Goal: Task Accomplishment & Management: Use online tool/utility

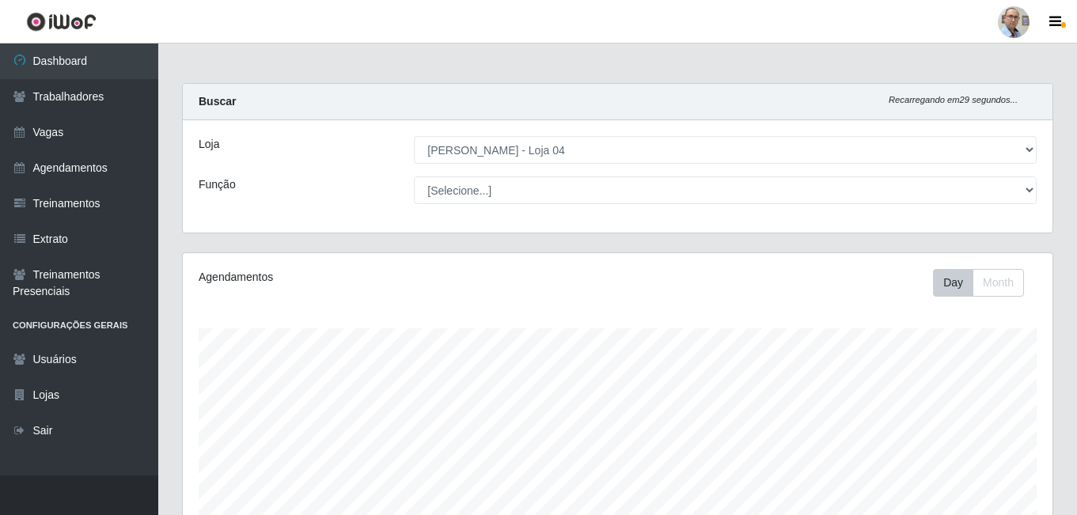
select select "251"
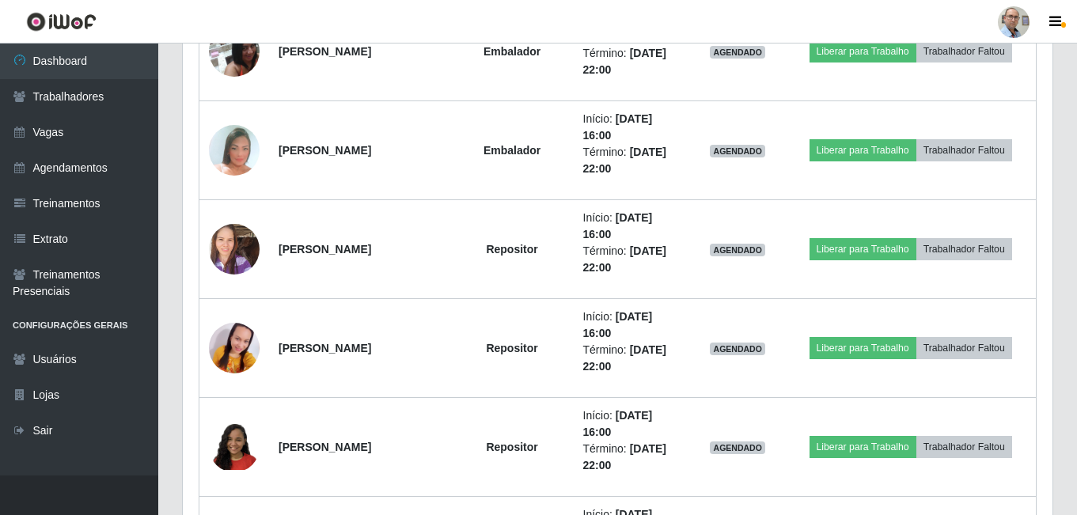
scroll to position [1916, 0]
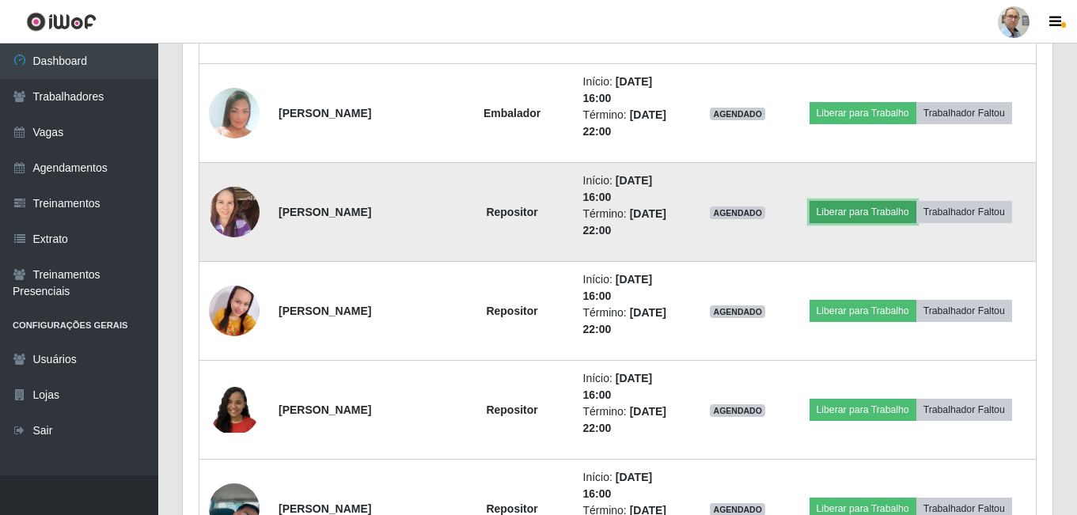
click at [869, 209] on button "Liberar para Trabalho" at bounding box center [862, 212] width 107 height 22
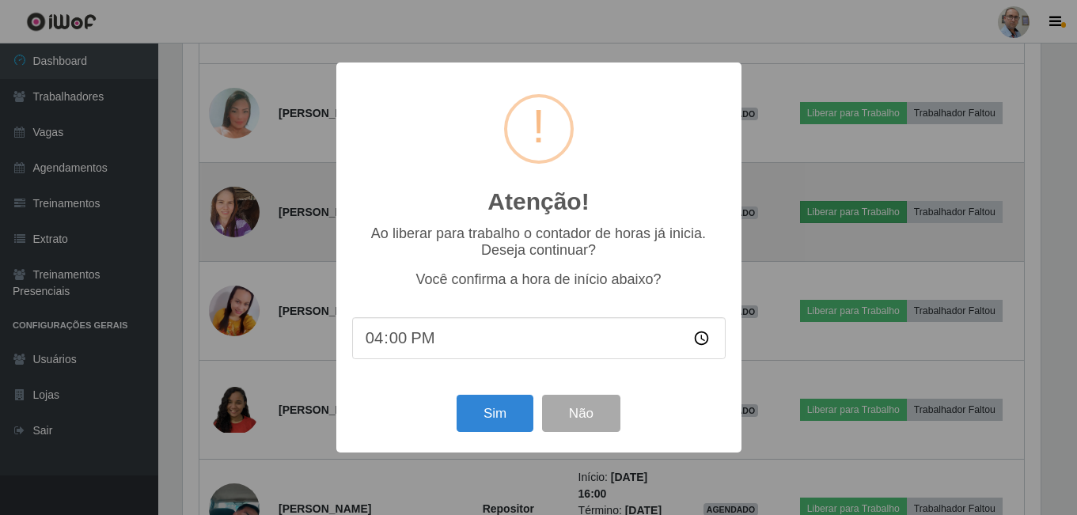
scroll to position [328, 862]
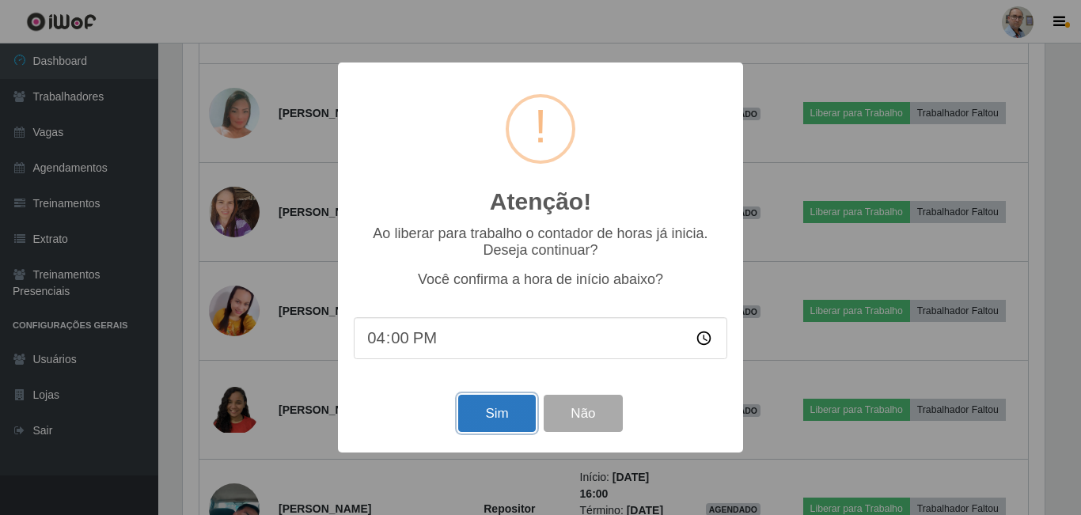
click at [494, 405] on button "Sim" at bounding box center [496, 413] width 77 height 37
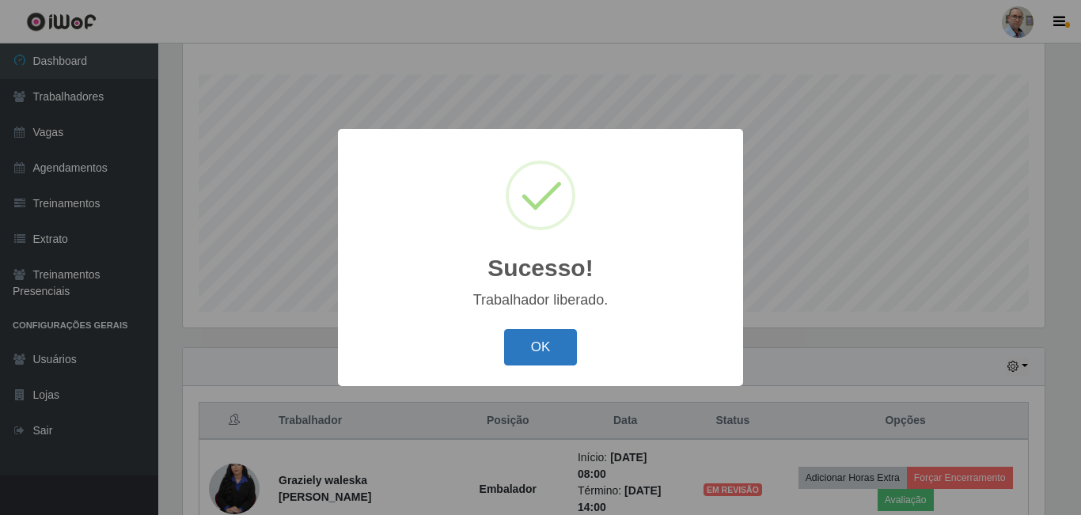
click at [564, 344] on button "OK" at bounding box center [541, 347] width 74 height 37
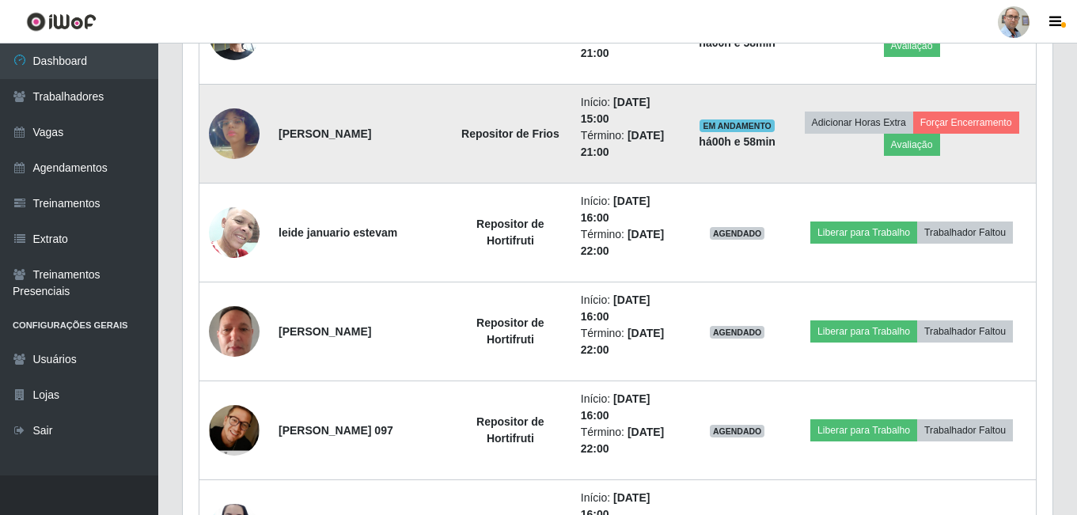
scroll to position [1124, 0]
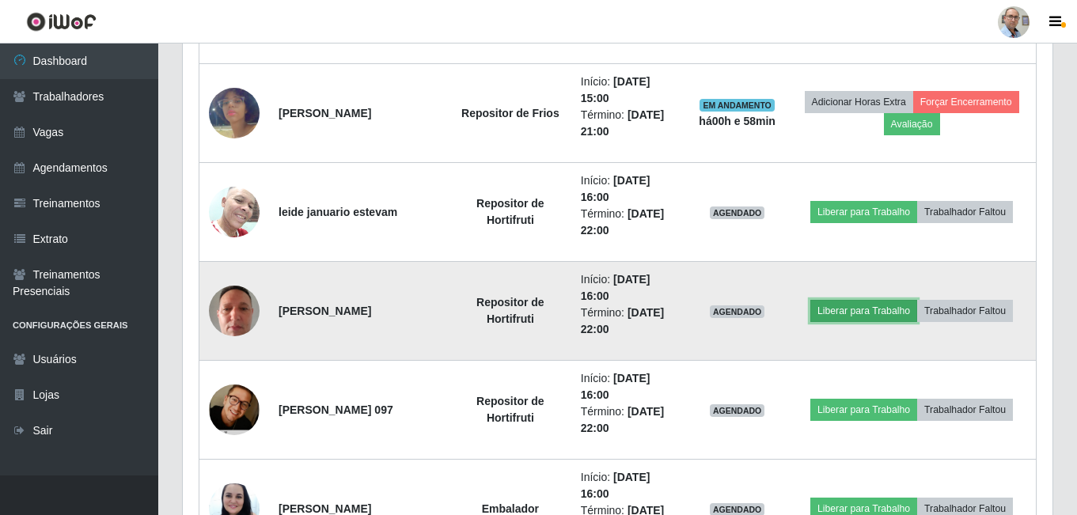
click at [856, 309] on button "Liberar para Trabalho" at bounding box center [863, 311] width 107 height 22
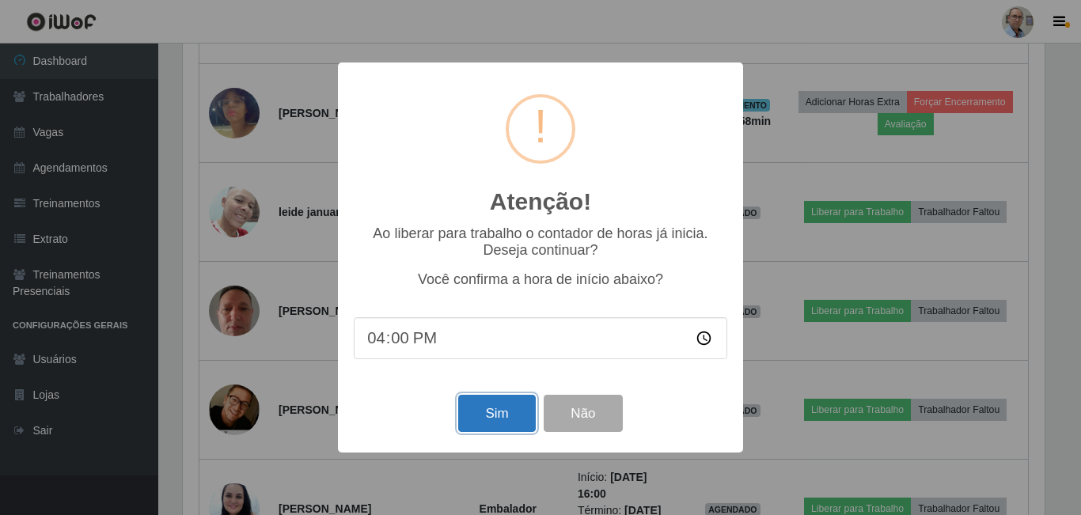
click at [489, 416] on button "Sim" at bounding box center [496, 413] width 77 height 37
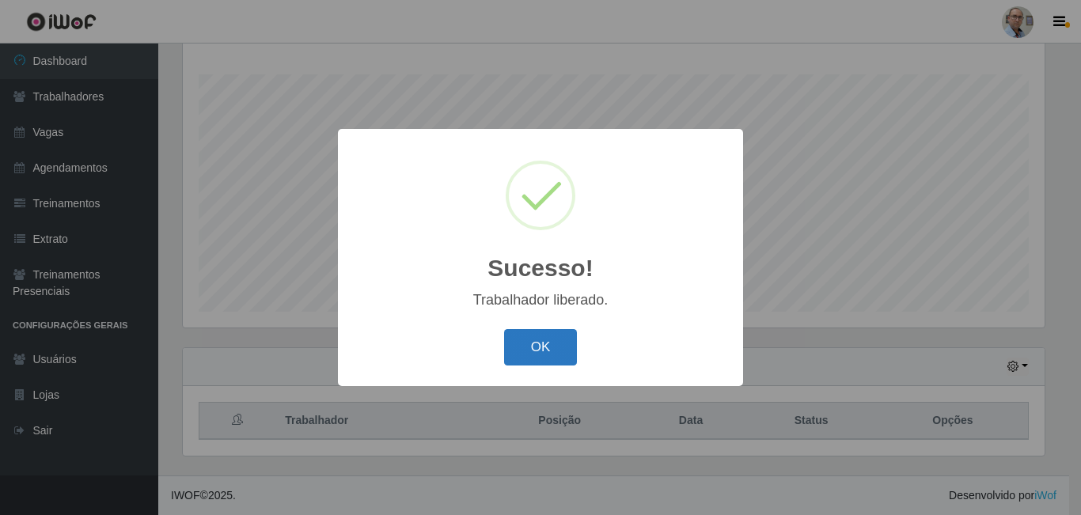
click at [557, 358] on button "OK" at bounding box center [541, 347] width 74 height 37
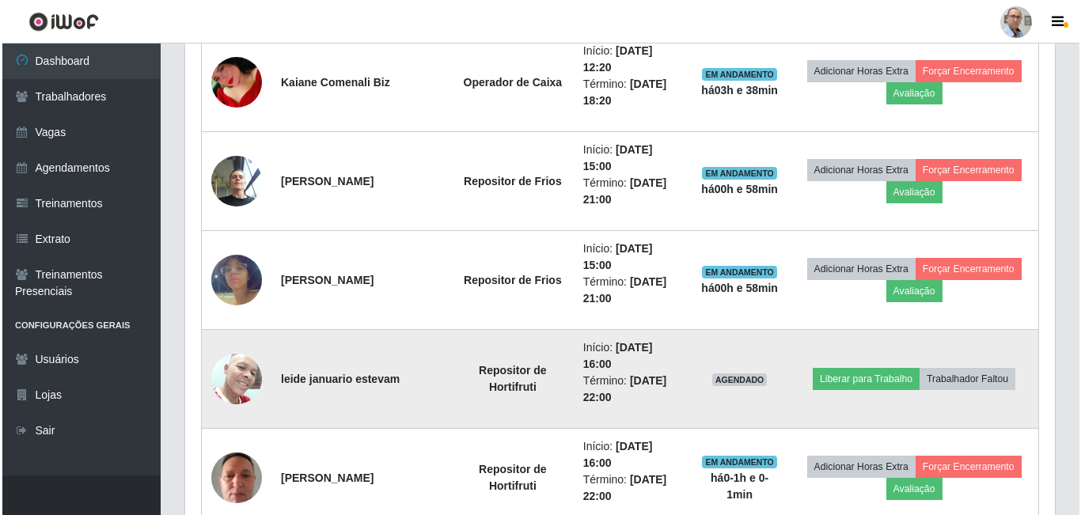
scroll to position [1045, 0]
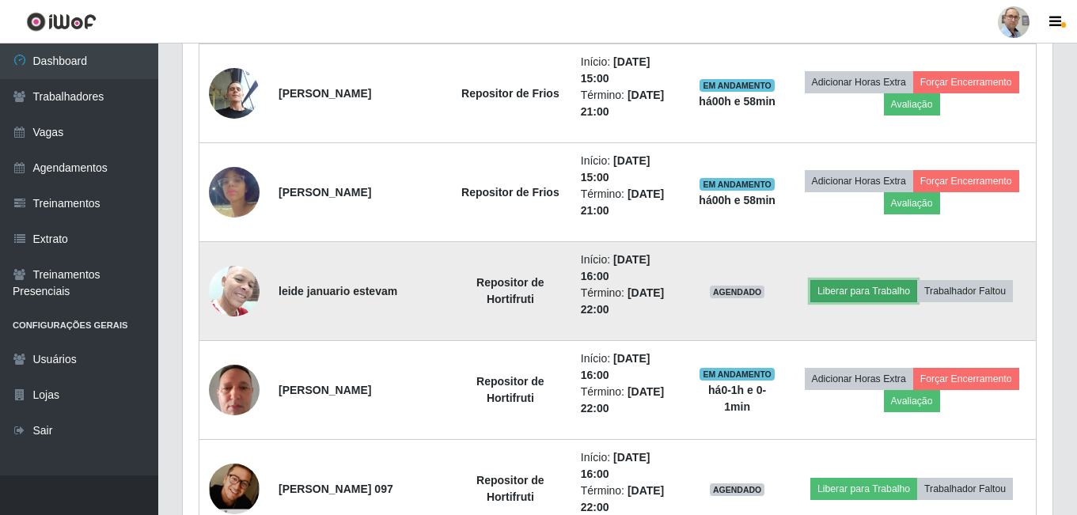
click at [876, 290] on button "Liberar para Trabalho" at bounding box center [863, 291] width 107 height 22
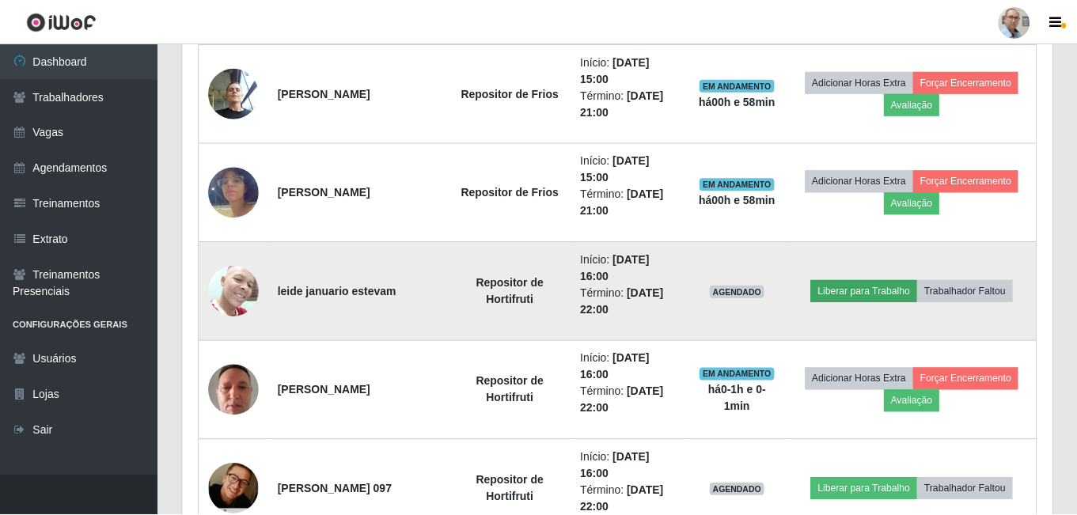
scroll to position [328, 862]
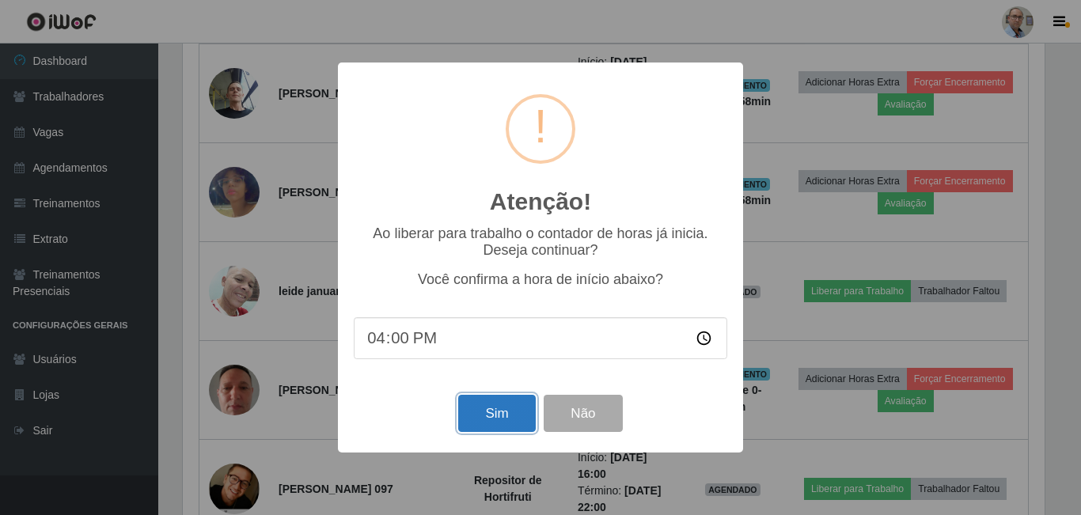
click at [487, 425] on button "Sim" at bounding box center [496, 413] width 77 height 37
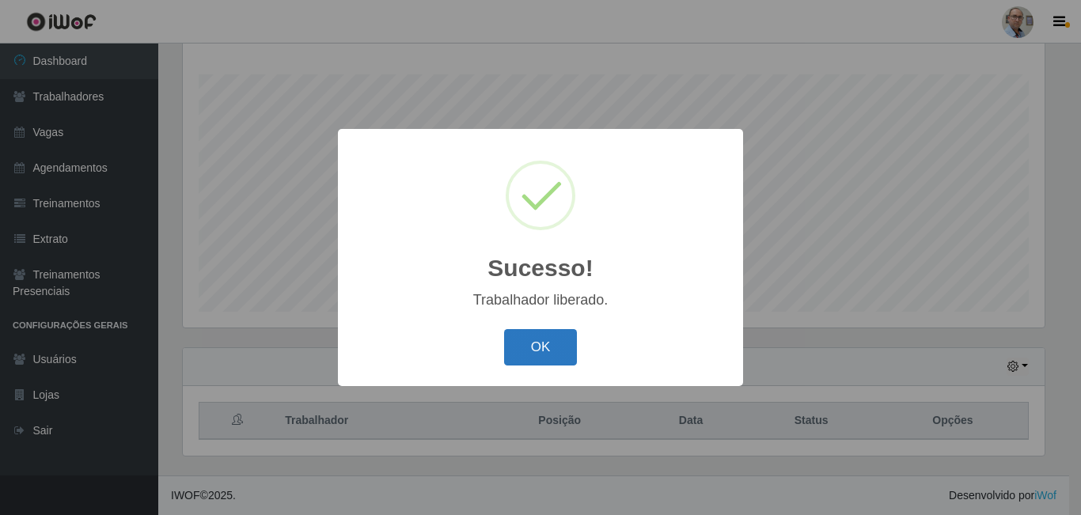
click at [551, 343] on button "OK" at bounding box center [541, 347] width 74 height 37
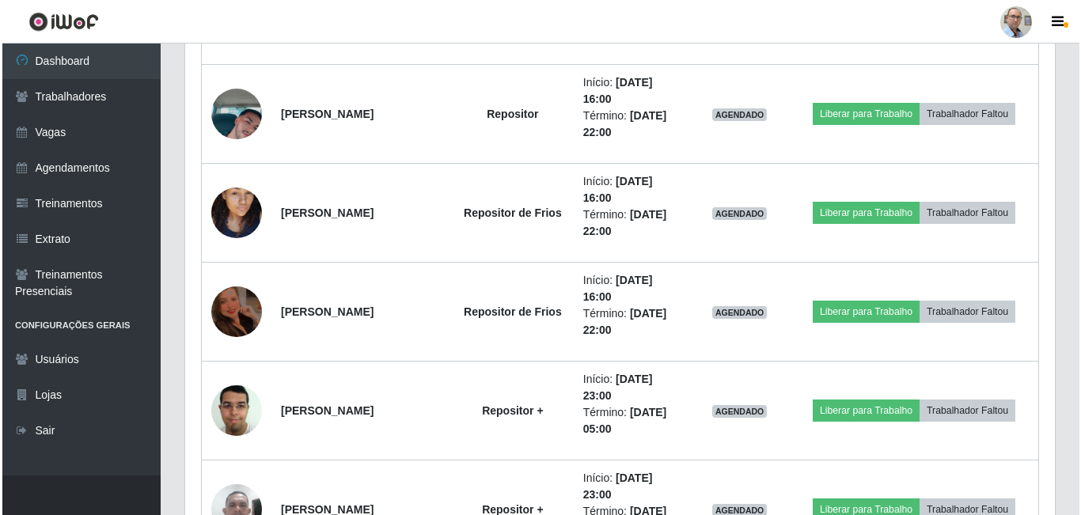
scroll to position [2311, 0]
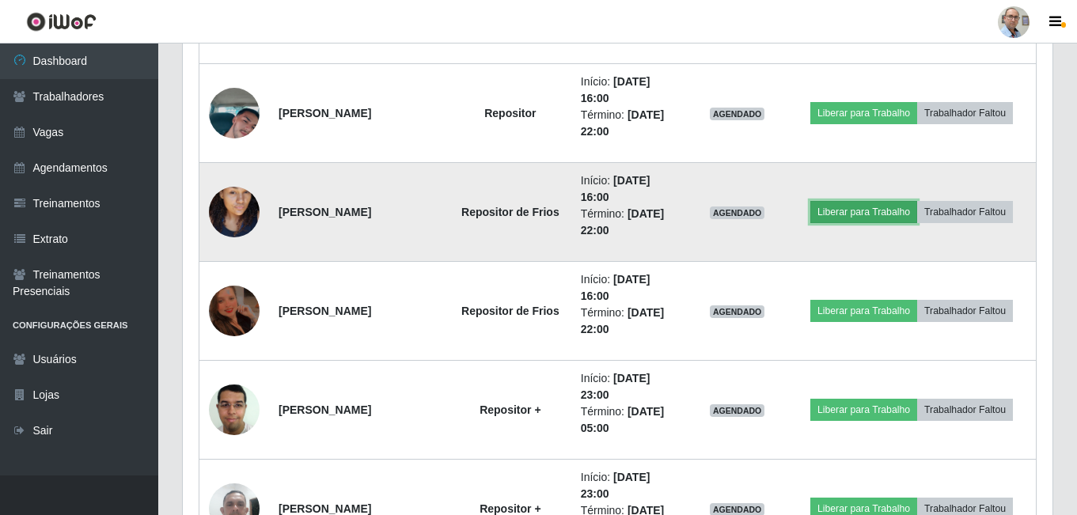
click at [862, 210] on button "Liberar para Trabalho" at bounding box center [863, 212] width 107 height 22
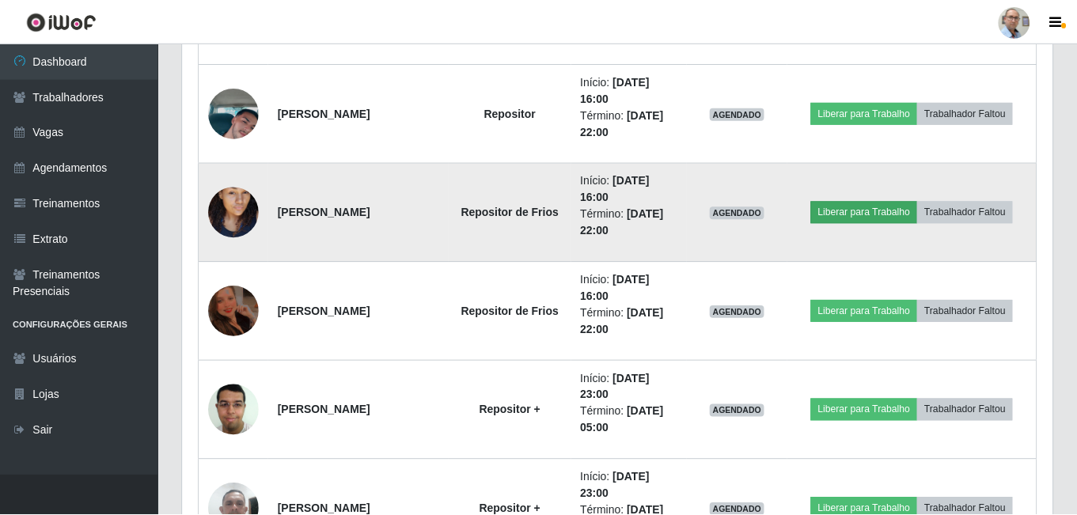
scroll to position [328, 862]
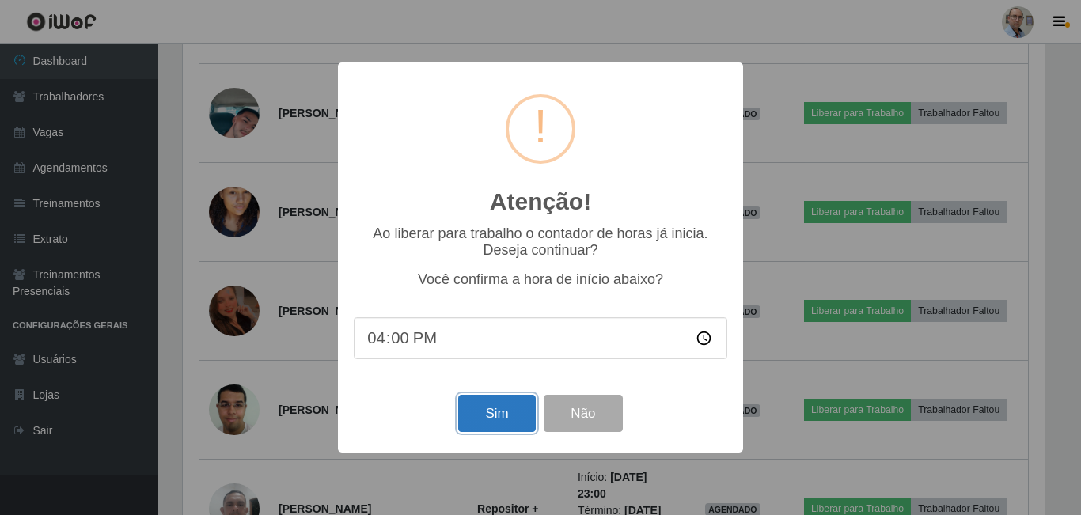
click at [484, 410] on button "Sim" at bounding box center [496, 413] width 77 height 37
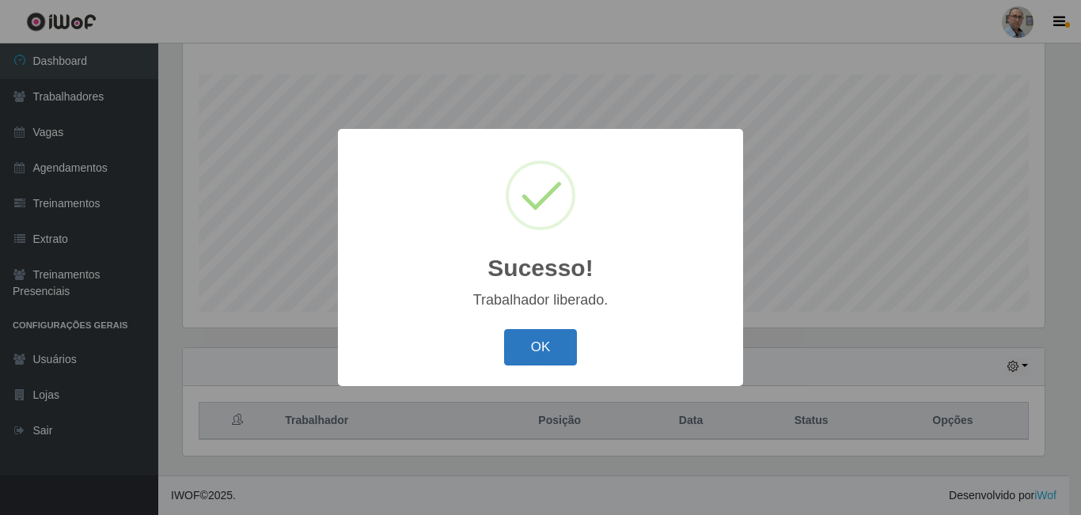
click at [566, 343] on button "OK" at bounding box center [541, 347] width 74 height 37
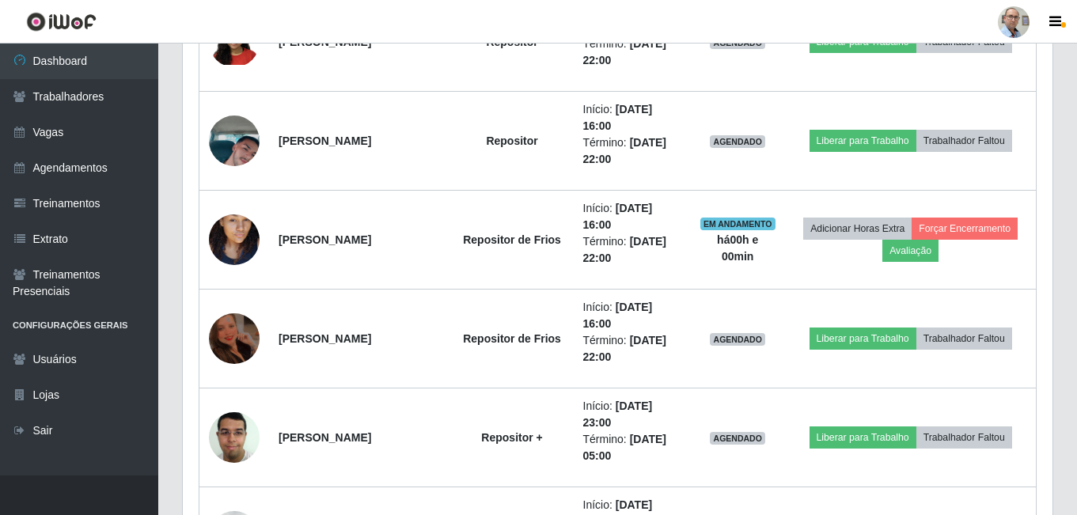
scroll to position [2311, 0]
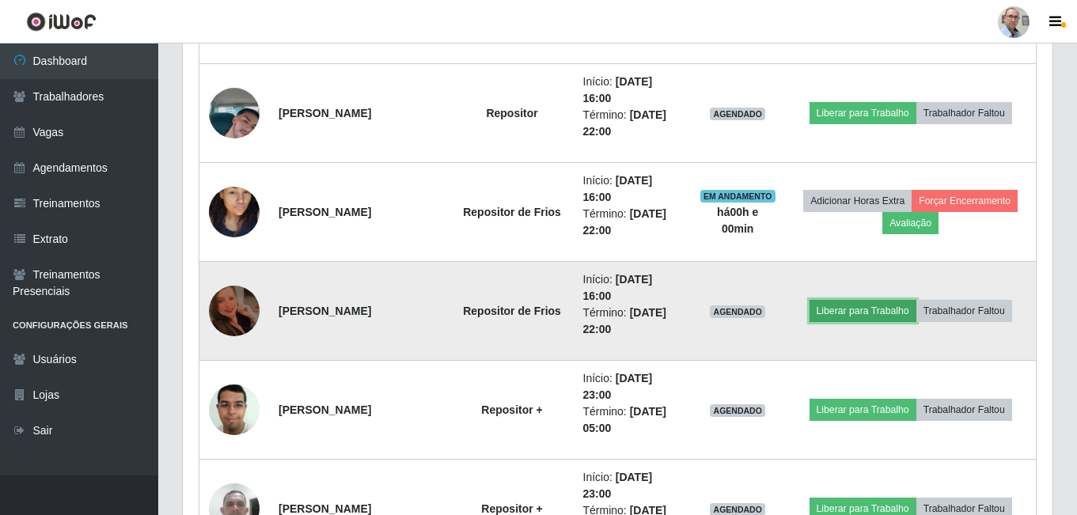
click at [850, 310] on button "Liberar para Trabalho" at bounding box center [862, 311] width 107 height 22
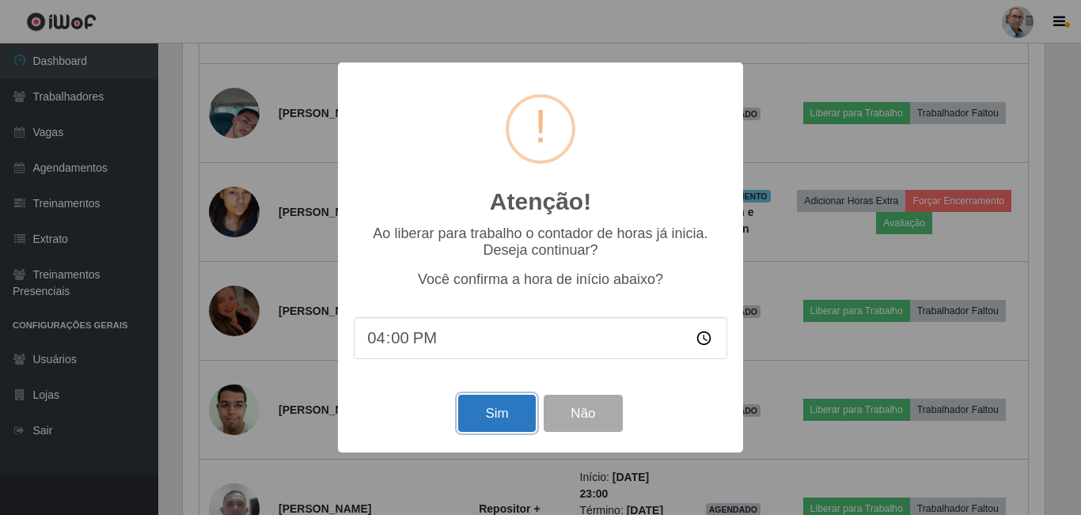
click at [506, 419] on button "Sim" at bounding box center [496, 413] width 77 height 37
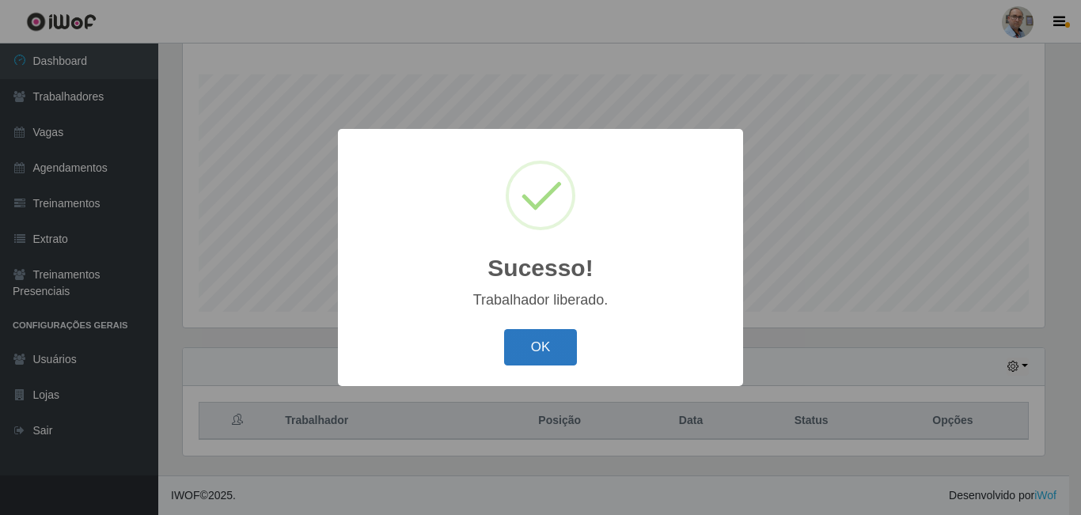
click at [544, 350] on button "OK" at bounding box center [541, 347] width 74 height 37
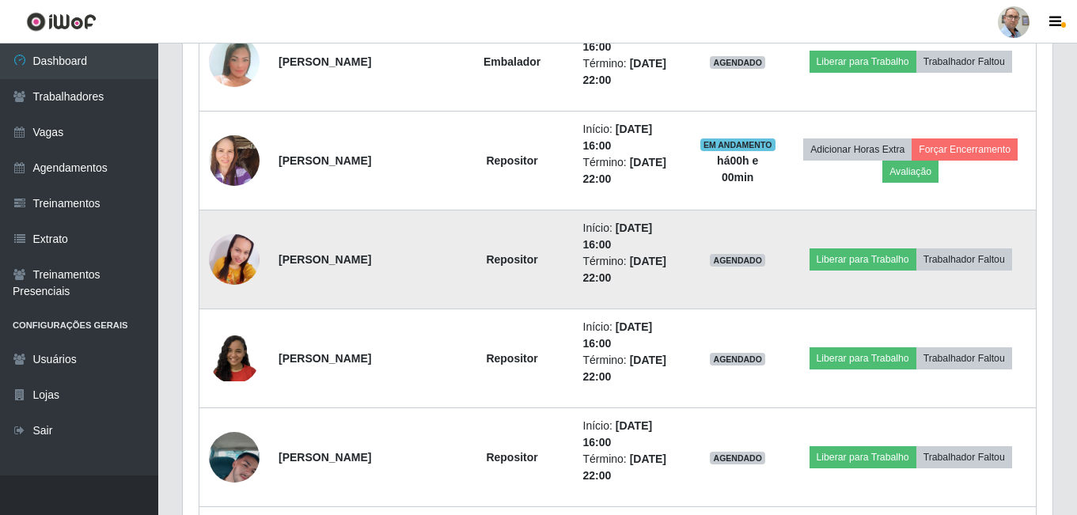
scroll to position [1995, 0]
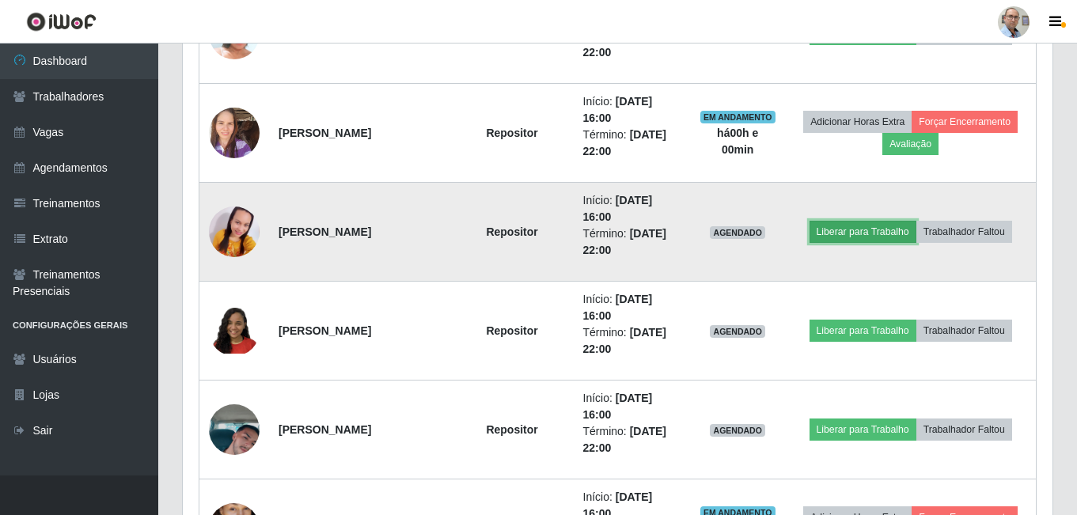
click at [862, 229] on button "Liberar para Trabalho" at bounding box center [862, 232] width 107 height 22
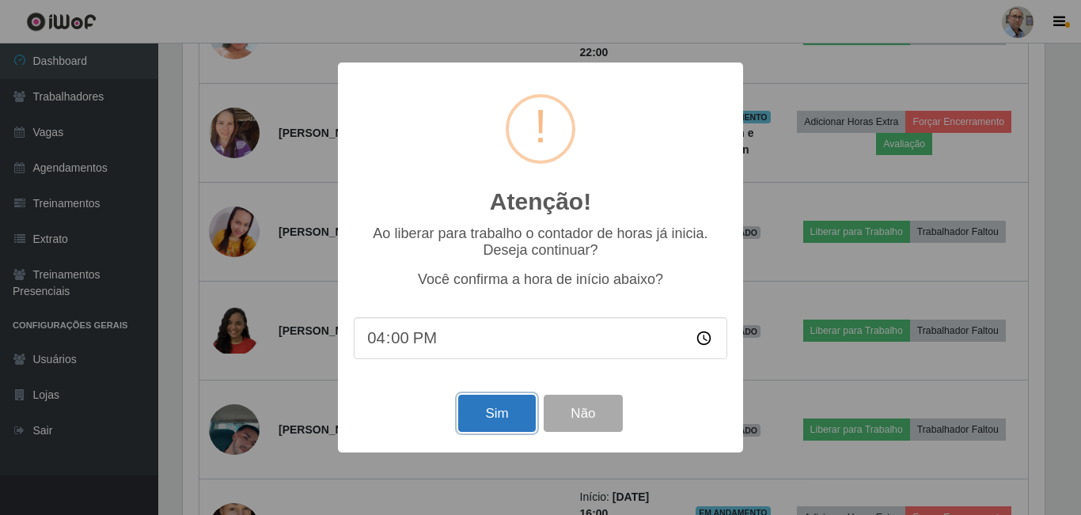
click at [513, 425] on button "Sim" at bounding box center [496, 413] width 77 height 37
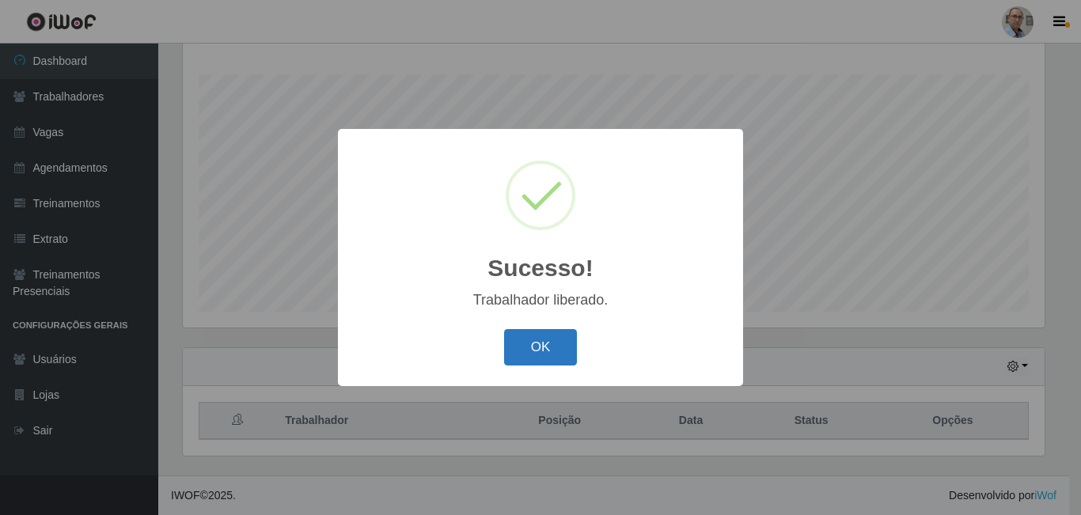
click at [536, 347] on button "OK" at bounding box center [541, 347] width 74 height 37
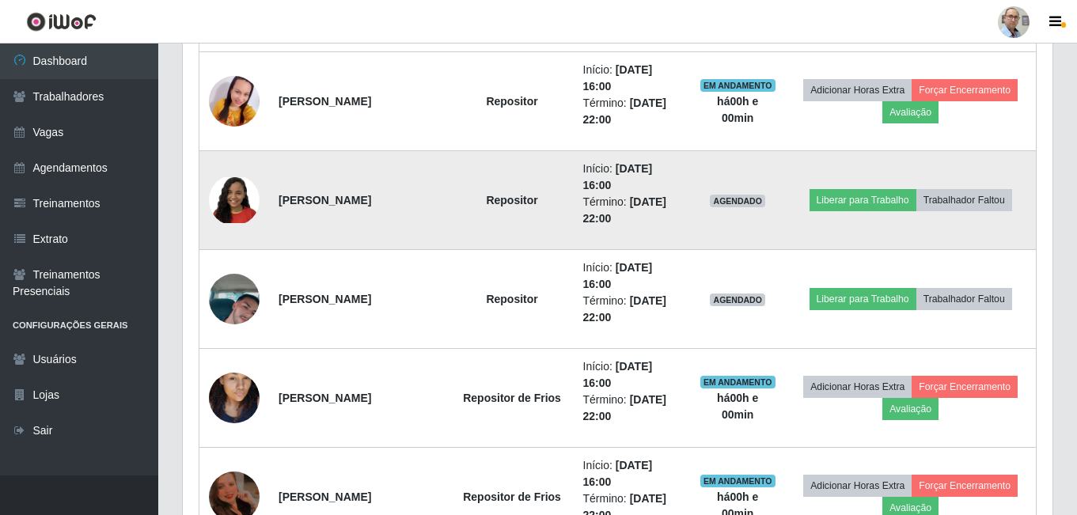
scroll to position [2153, 0]
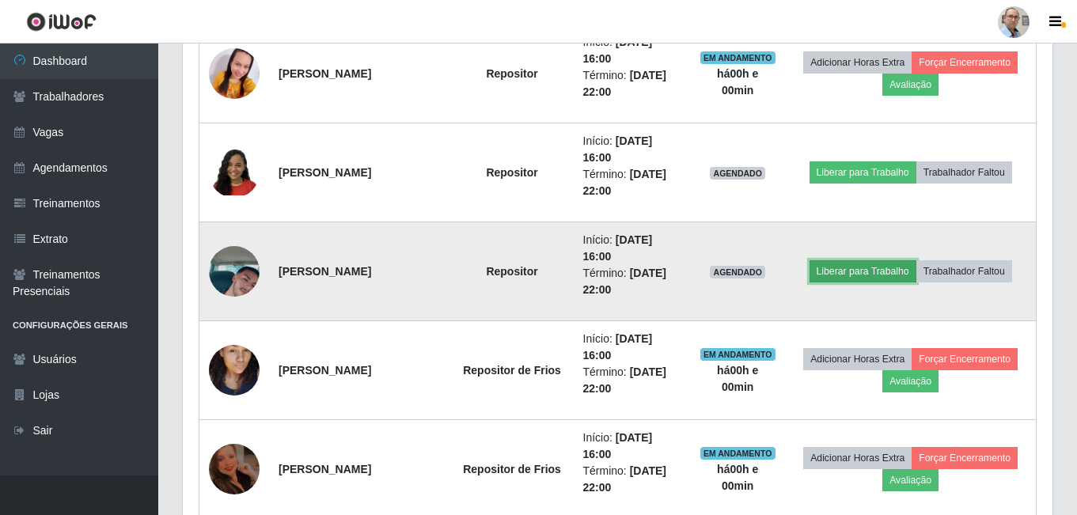
click at [892, 271] on button "Liberar para Trabalho" at bounding box center [862, 271] width 107 height 22
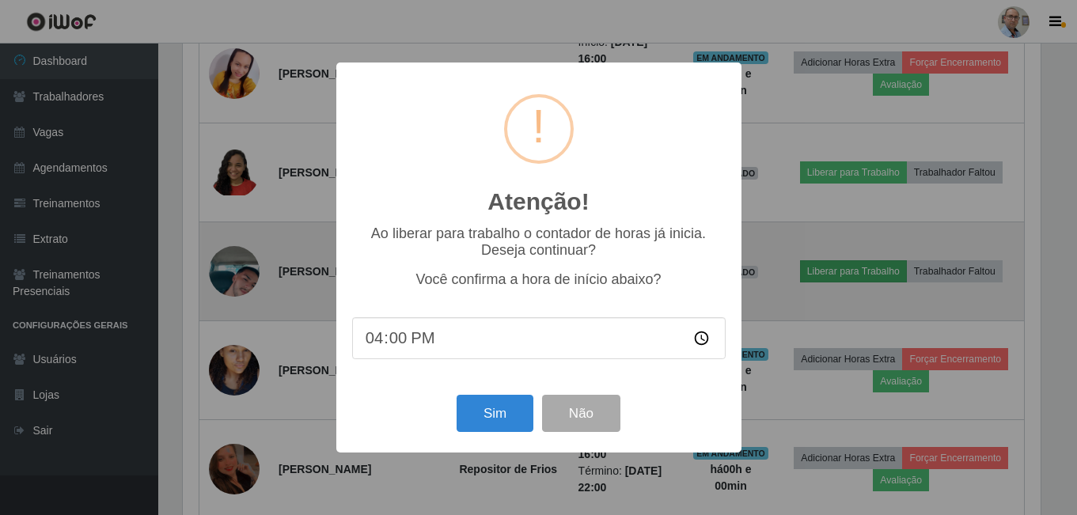
scroll to position [328, 862]
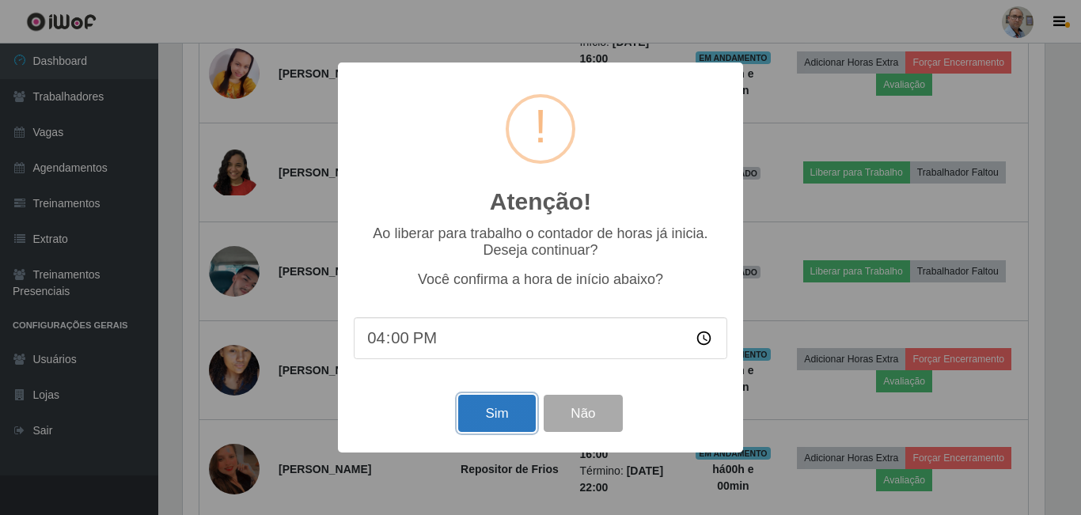
click at [493, 418] on button "Sim" at bounding box center [496, 413] width 77 height 37
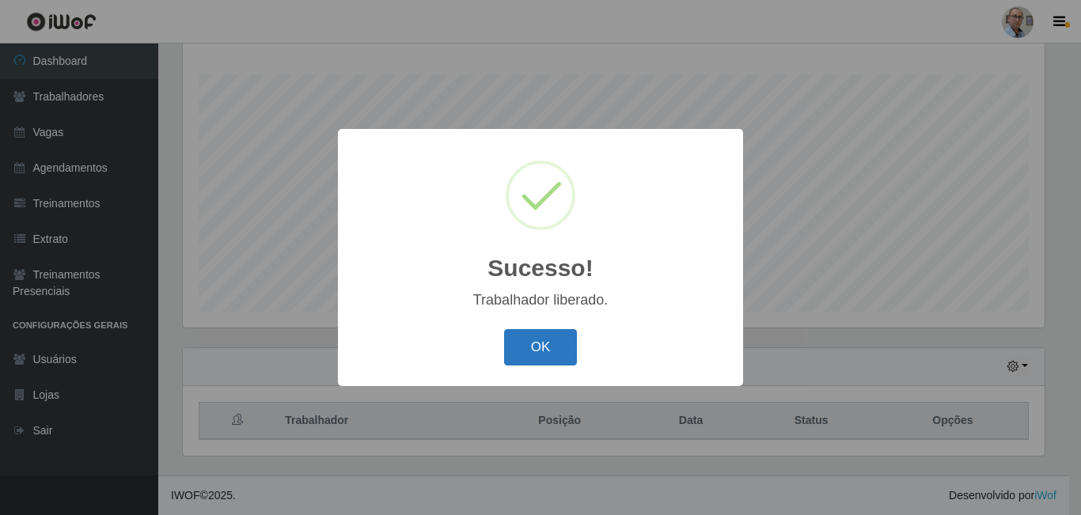
click at [549, 345] on button "OK" at bounding box center [541, 347] width 74 height 37
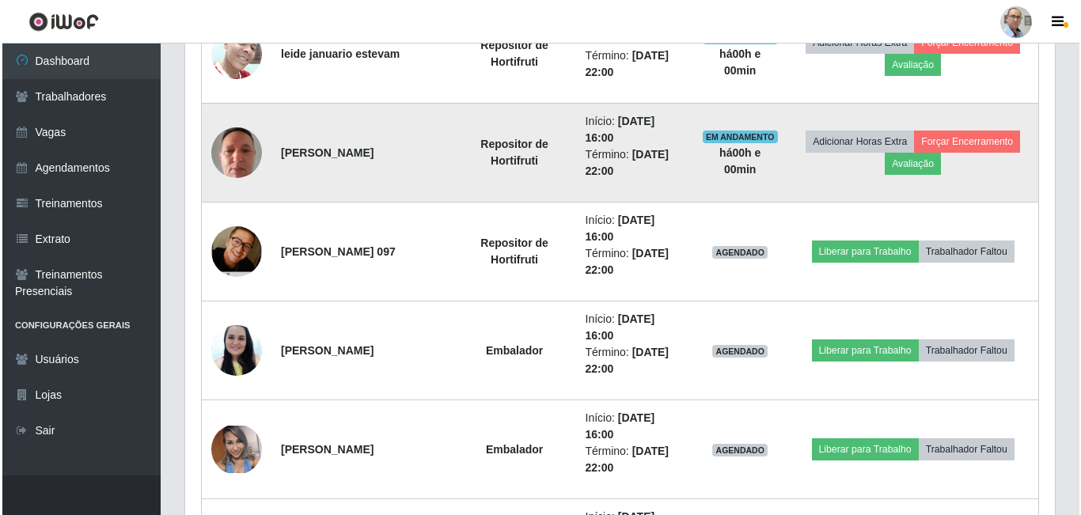
scroll to position [1203, 0]
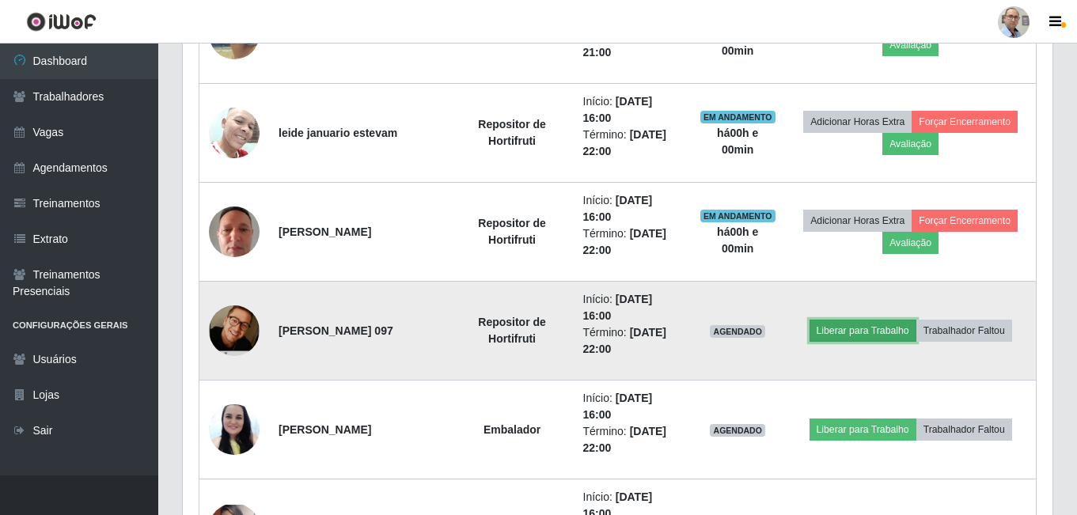
click at [840, 328] on button "Liberar para Trabalho" at bounding box center [862, 331] width 107 height 22
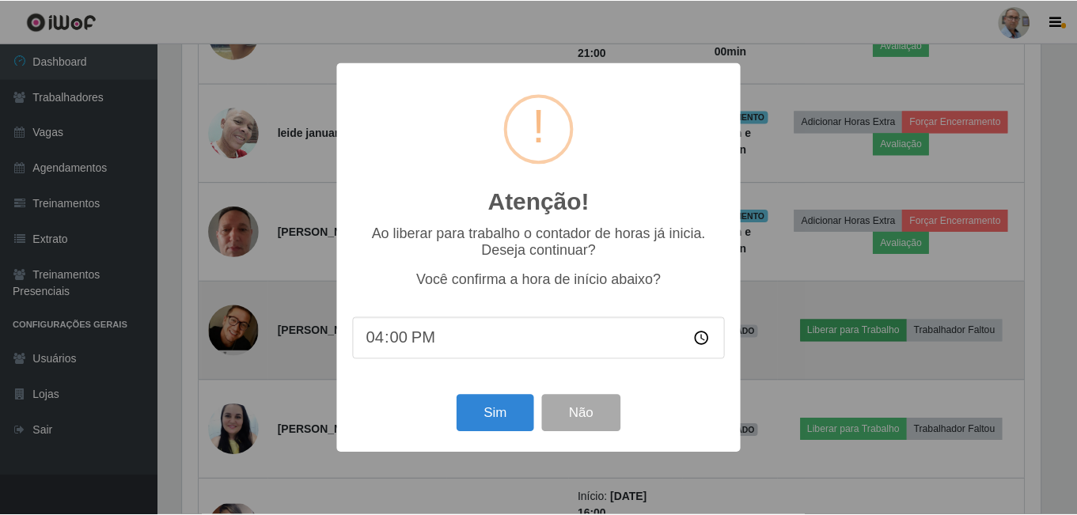
scroll to position [328, 862]
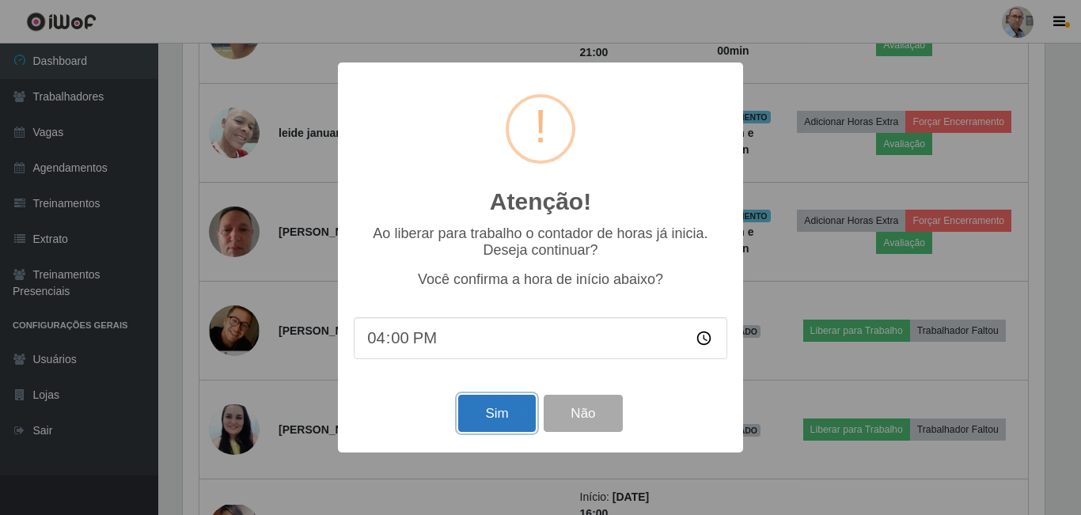
click at [504, 415] on button "Sim" at bounding box center [496, 413] width 77 height 37
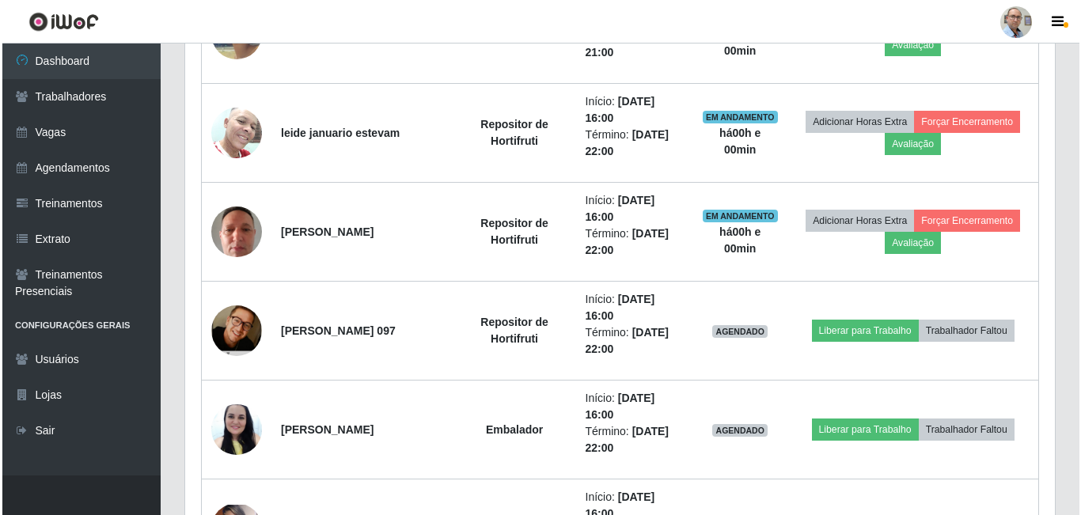
scroll to position [790874, 790340]
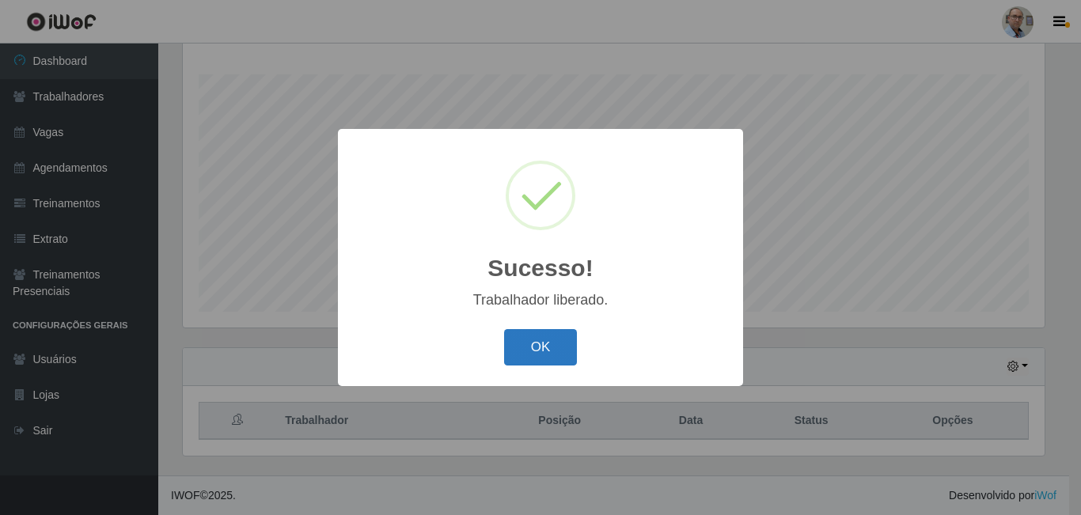
click at [536, 357] on button "OK" at bounding box center [541, 347] width 74 height 37
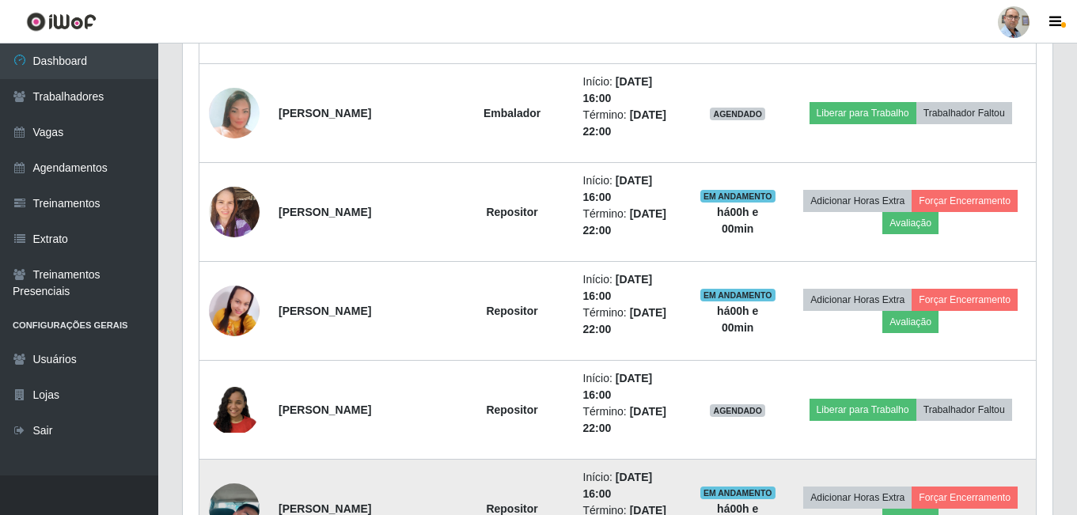
scroll to position [1757, 0]
